Goal: Information Seeking & Learning: Learn about a topic

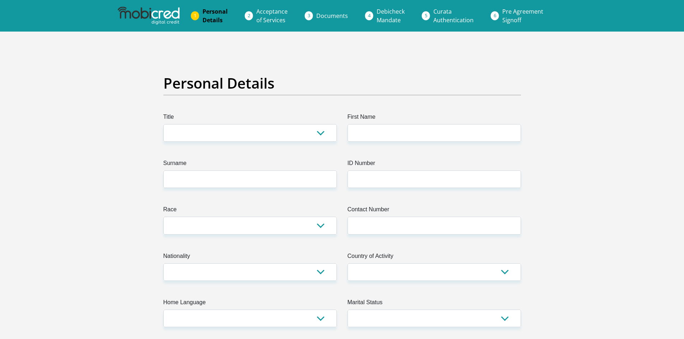
click at [165, 6] on ol "Personal Details Acceptance of Services Documents Debicheck Mandate Curata Auth…" at bounding box center [342, 16] width 684 height 32
click at [165, 18] on img at bounding box center [149, 16] width 62 height 18
click at [136, 14] on img at bounding box center [149, 16] width 62 height 18
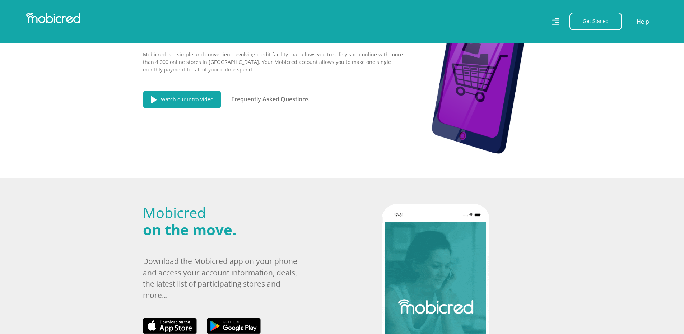
scroll to position [180, 0]
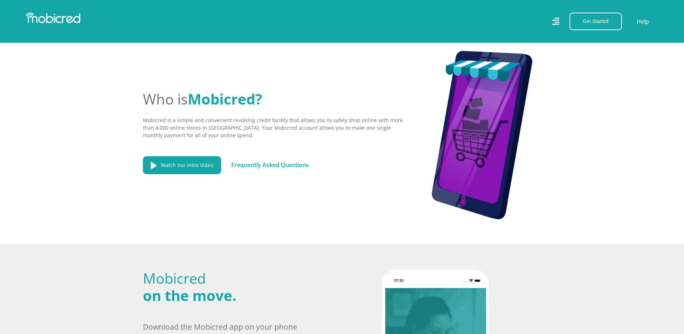
click at [265, 169] on link "Frequently Asked Questions" at bounding box center [270, 165] width 78 height 8
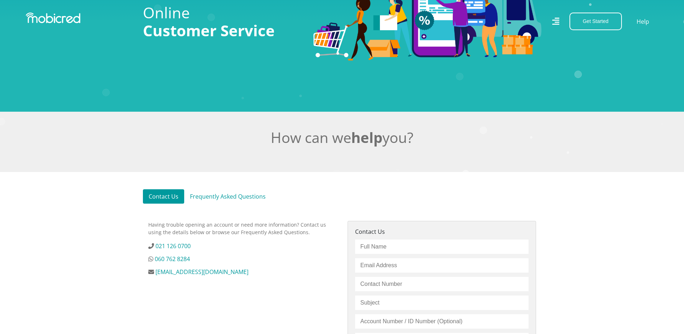
scroll to position [180, 0]
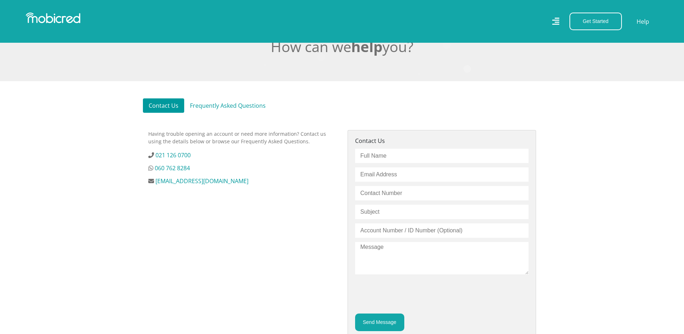
click at [238, 111] on link "Frequently Asked Questions" at bounding box center [227, 105] width 87 height 14
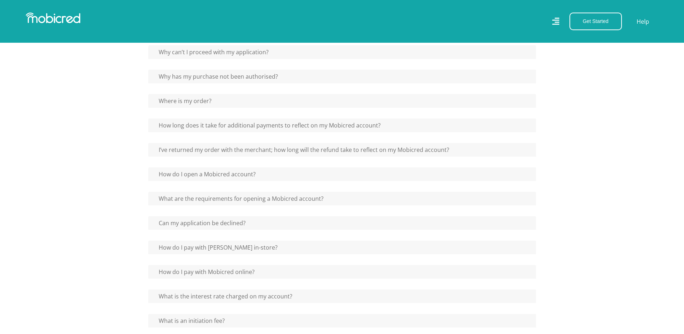
scroll to position [287, 0]
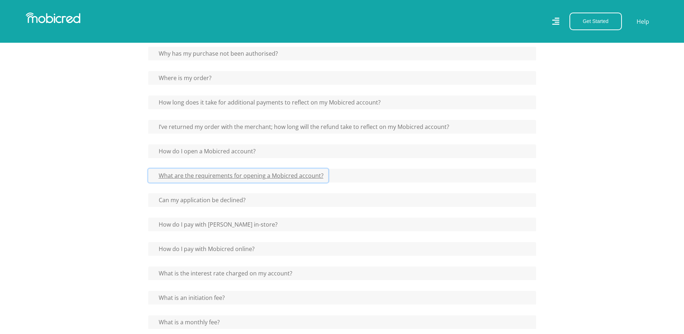
click at [231, 182] on button "What are the requirements for opening a Mobicred account?" at bounding box center [238, 176] width 180 height 14
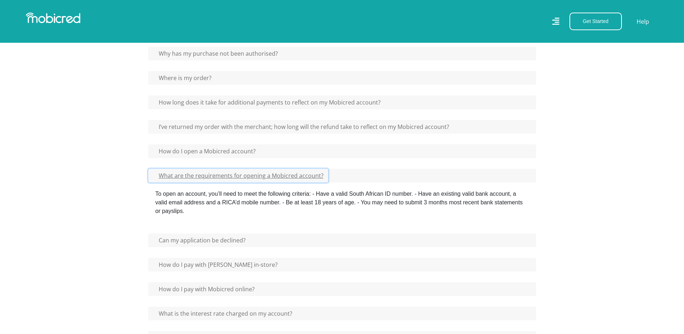
click at [231, 182] on button "What are the requirements for opening a Mobicred account?" at bounding box center [238, 176] width 180 height 14
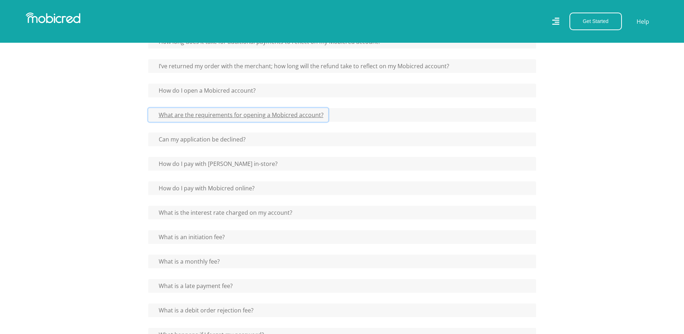
scroll to position [359, 0]
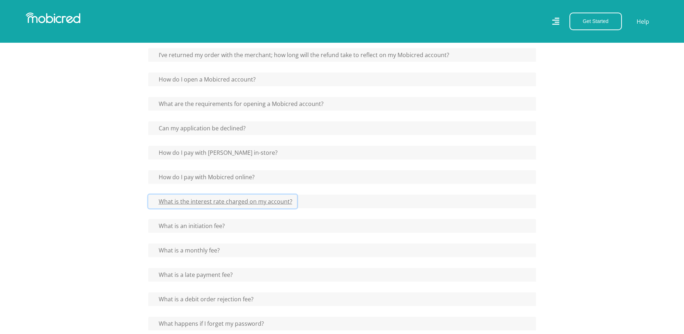
click at [231, 208] on button "What is the interest rate charged on my account?" at bounding box center [222, 202] width 149 height 14
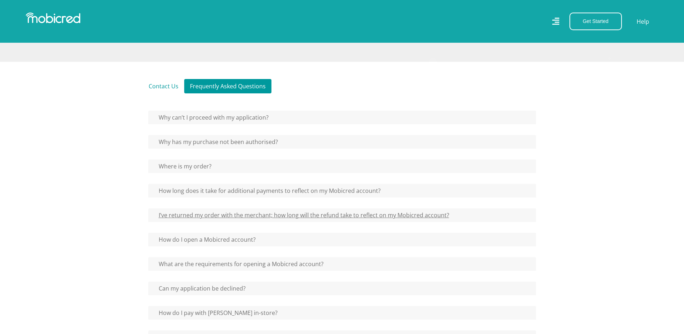
scroll to position [144, 0]
